Goal: Information Seeking & Learning: Learn about a topic

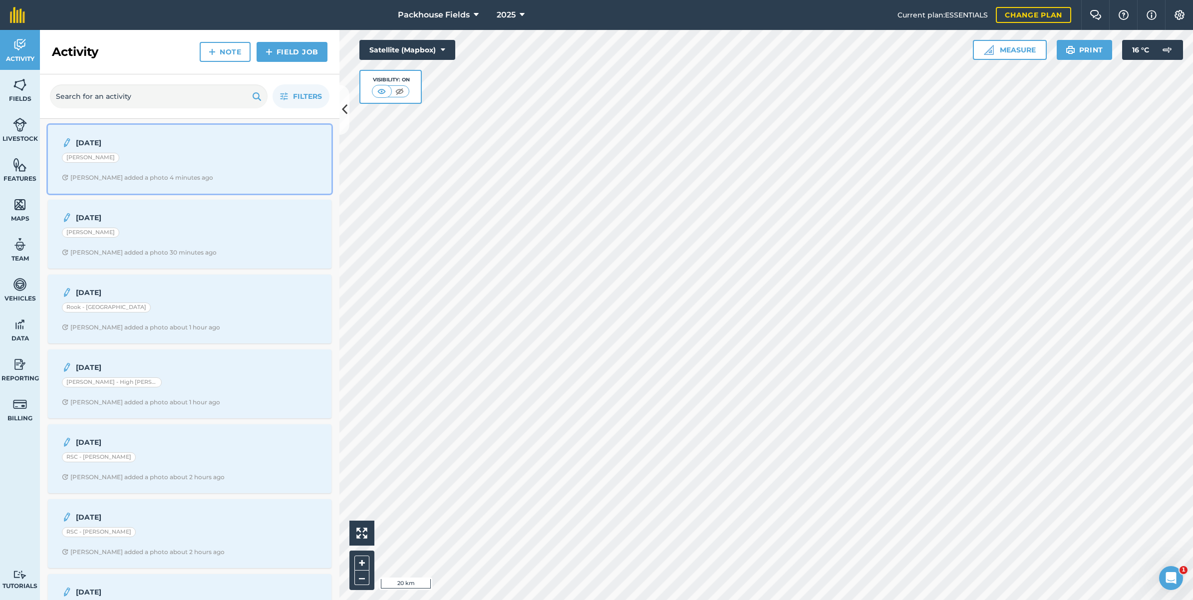
click at [127, 146] on strong "[DATE]" at bounding box center [155, 142] width 158 height 11
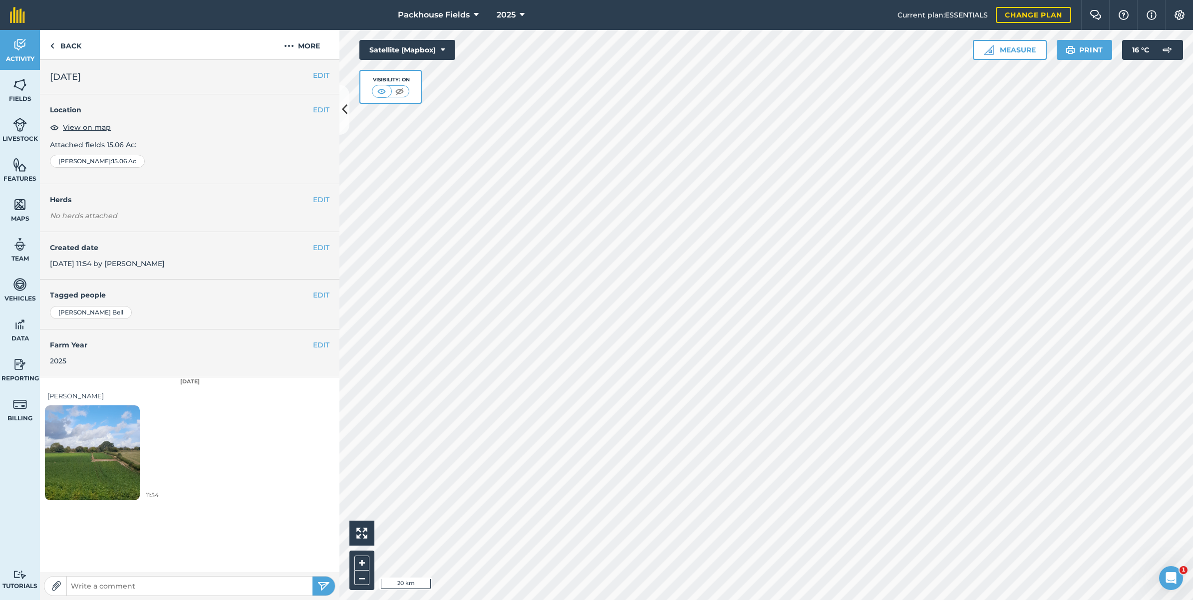
click at [88, 442] on img at bounding box center [92, 452] width 95 height 126
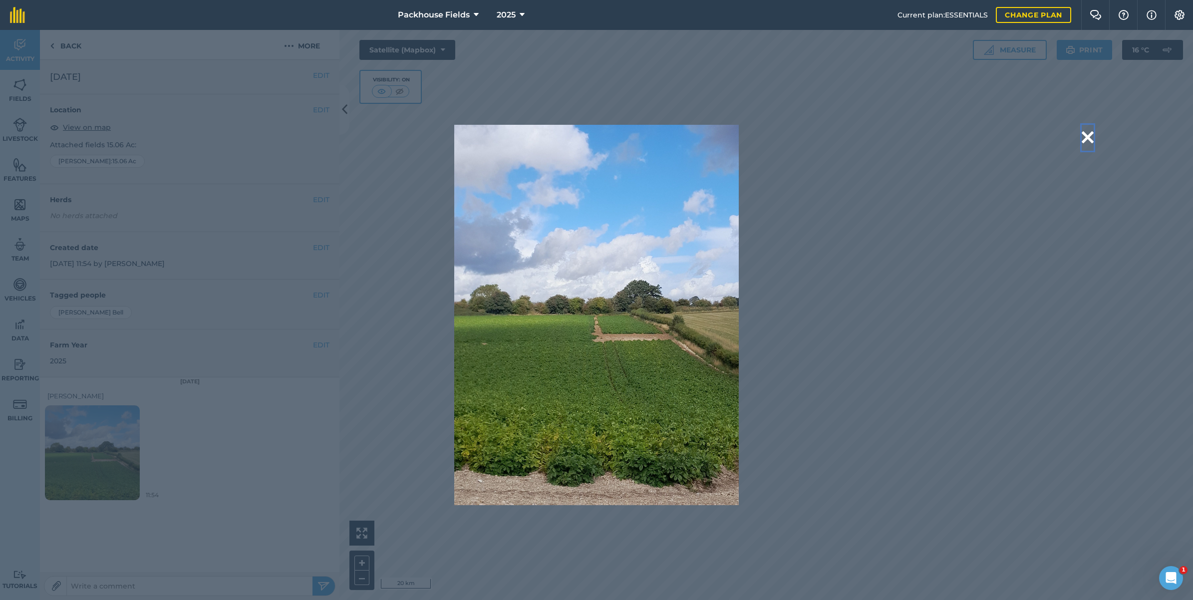
click at [1091, 135] on button at bounding box center [1088, 137] width 12 height 25
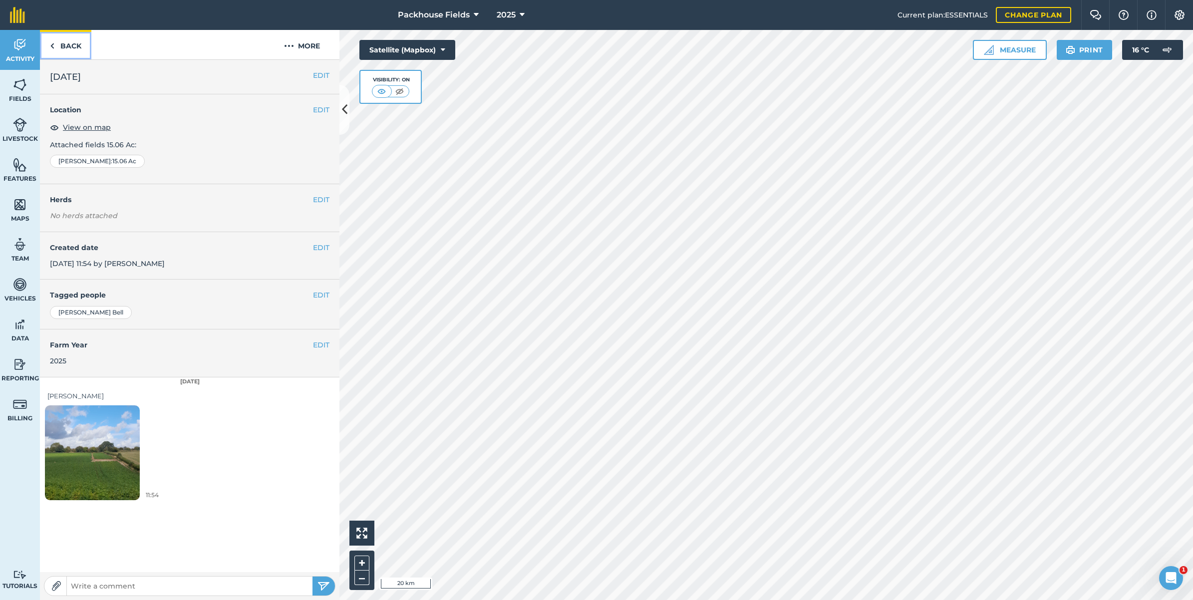
click at [66, 39] on link "Back" at bounding box center [65, 44] width 51 height 29
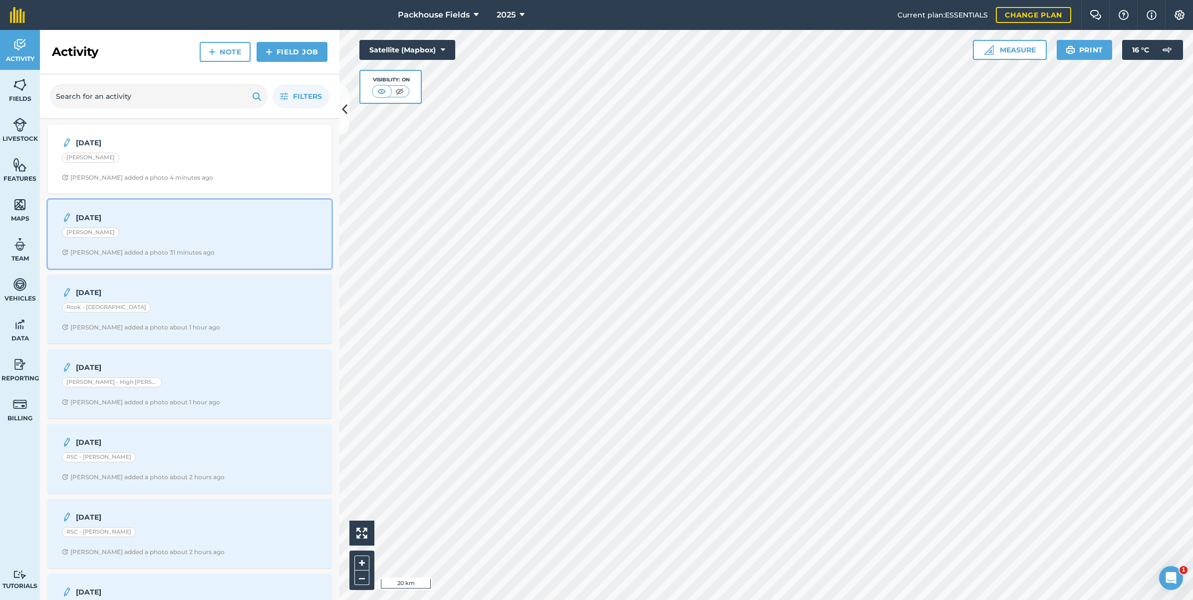
click at [193, 240] on div "[PERSON_NAME]" at bounding box center [190, 234] width 256 height 13
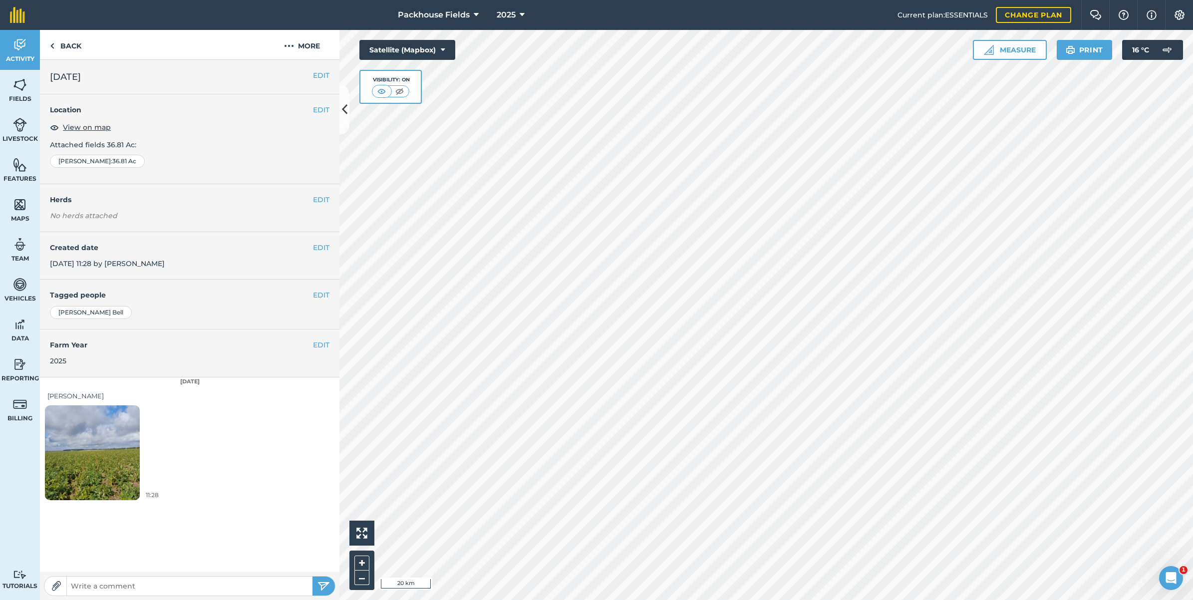
click at [92, 448] on img at bounding box center [92, 452] width 95 height 126
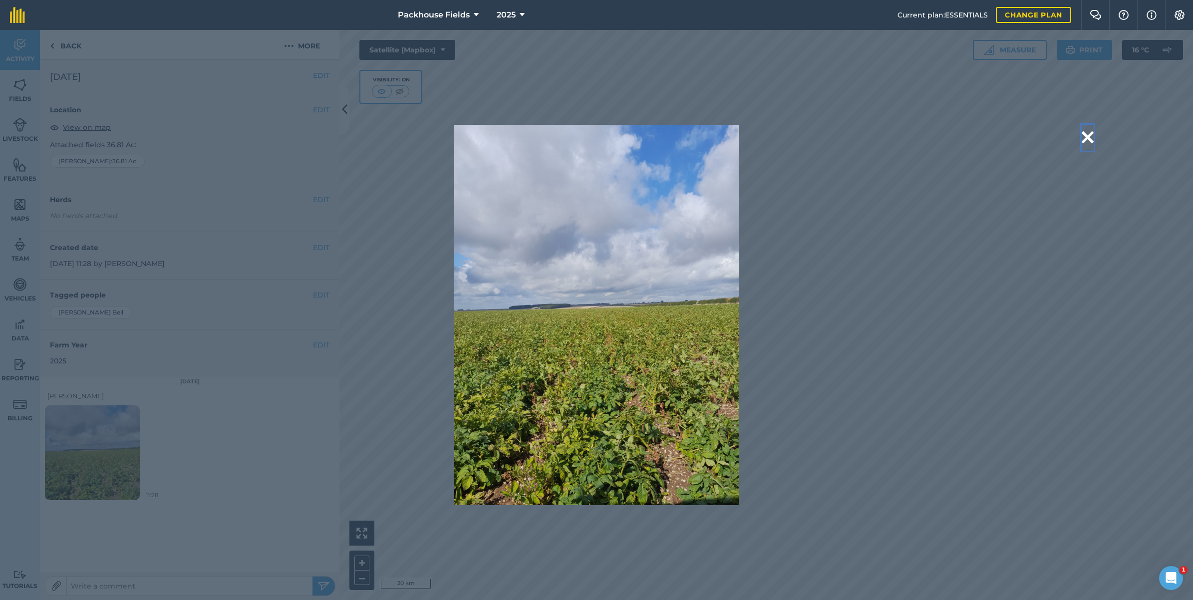
click at [1086, 141] on button at bounding box center [1088, 137] width 12 height 25
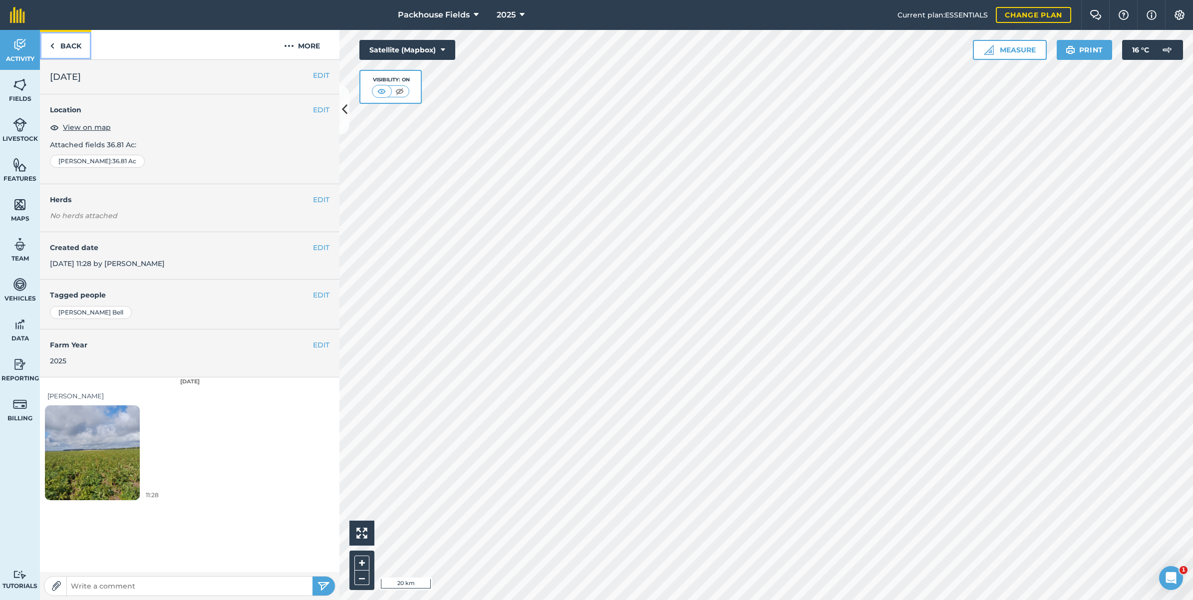
click at [62, 43] on link "Back" at bounding box center [65, 44] width 51 height 29
